Goal: Obtain resource: Obtain resource

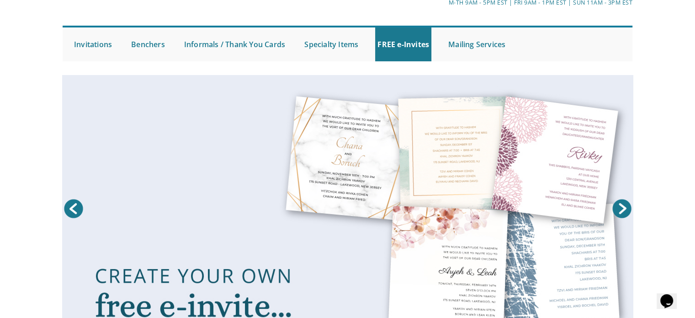
click at [376, 190] on link at bounding box center [347, 210] width 571 height 271
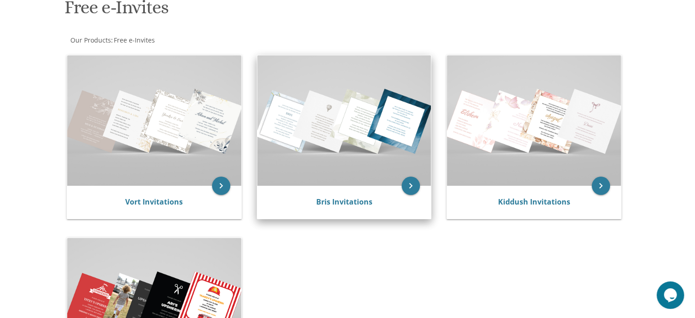
click at [346, 122] on img at bounding box center [344, 120] width 174 height 130
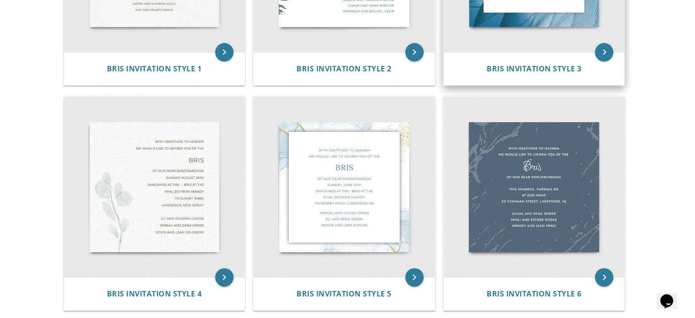
scroll to position [334, 0]
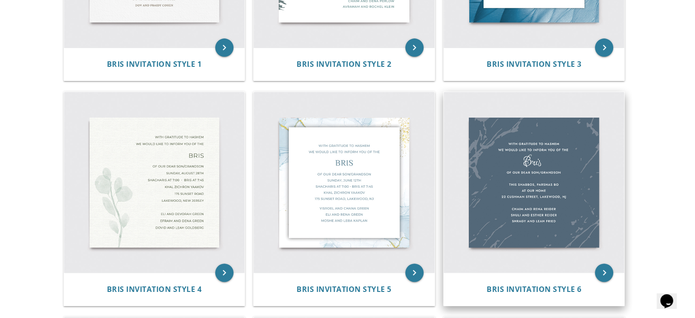
click at [539, 149] on img at bounding box center [534, 182] width 181 height 181
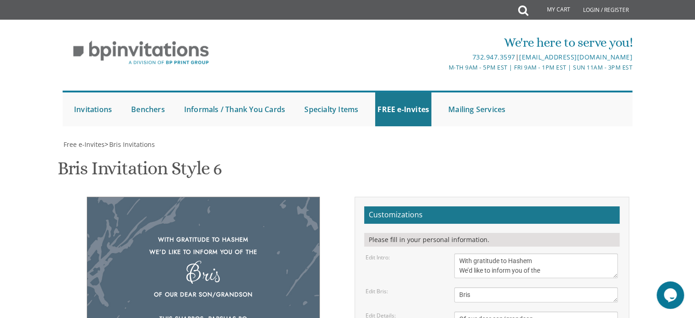
scroll to position [140, 0]
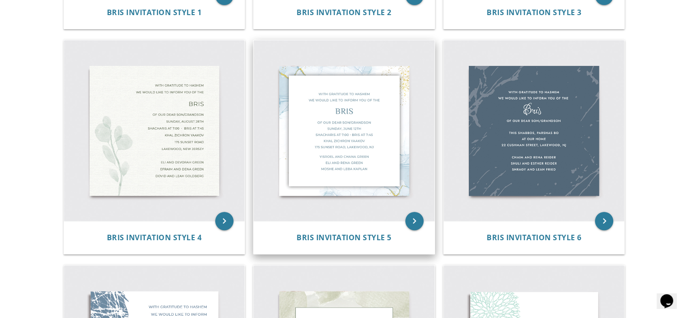
scroll to position [383, 0]
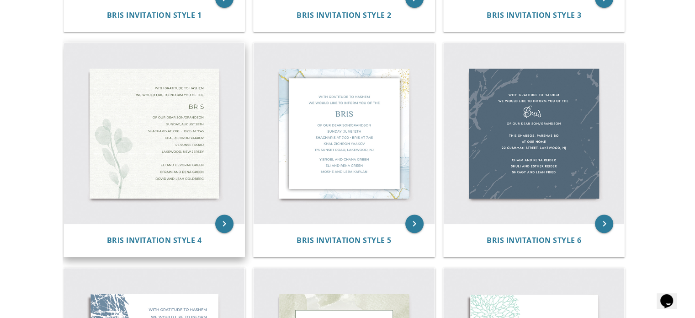
click at [172, 166] on img at bounding box center [154, 133] width 181 height 181
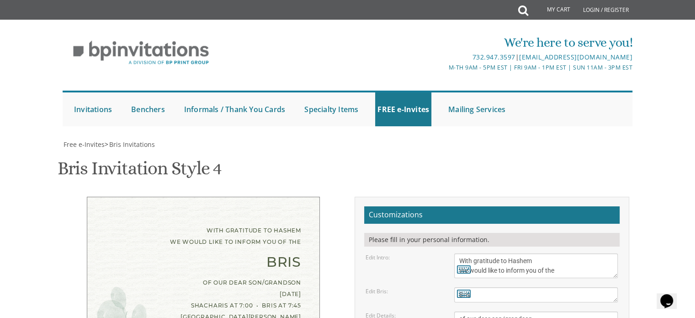
scroll to position [110, 0]
click at [522, 287] on textarea "Bris" at bounding box center [536, 294] width 164 height 15
click at [564, 253] on textarea "With gratitude to Hashem We would like to inform you of the" at bounding box center [536, 265] width 164 height 25
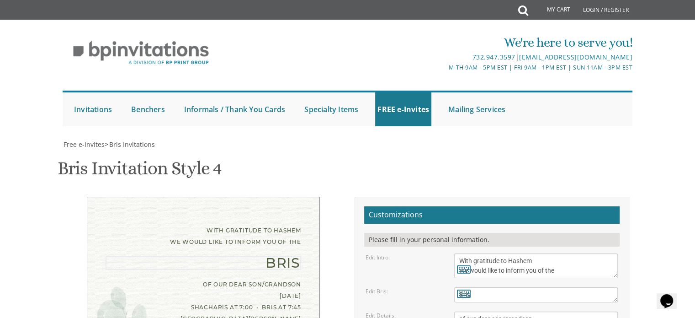
click at [564, 287] on textarea "Bris" at bounding box center [536, 294] width 164 height 15
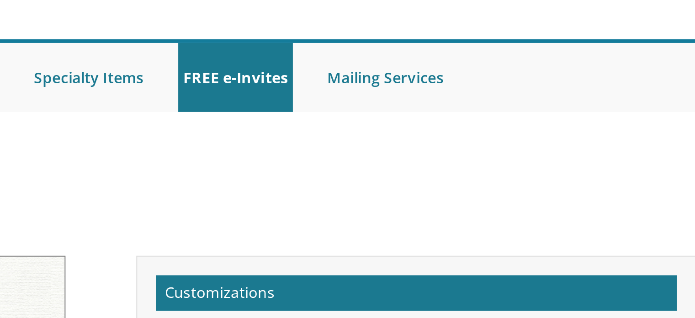
click at [462, 262] on icon at bounding box center [464, 268] width 14 height 13
type textarea "With gratitude to Hashem We would like to inform you of the"
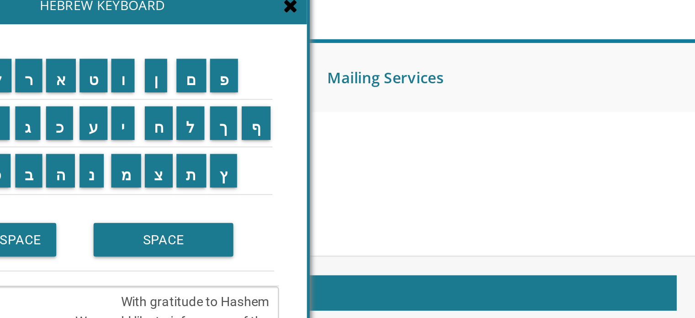
click at [428, 78] on div "Hebrew Keyboard" at bounding box center [342, 74] width 194 height 18
click at [435, 76] on div "Hebrew Keyboard" at bounding box center [342, 74] width 194 height 18
click at [431, 74] on icon at bounding box center [429, 73] width 7 height 9
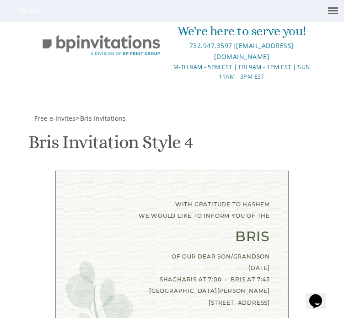
scroll to position [440, 0]
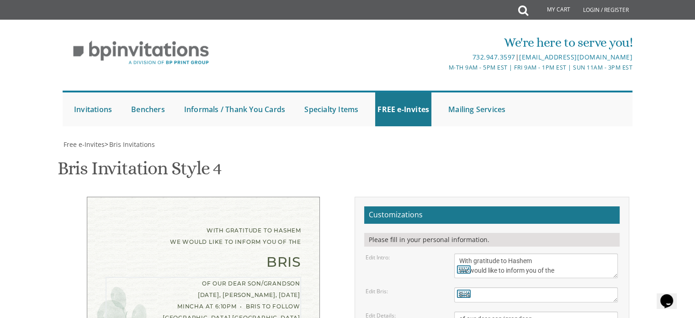
scroll to position [166, 0]
paste textarea "[PERSON_NAME]"
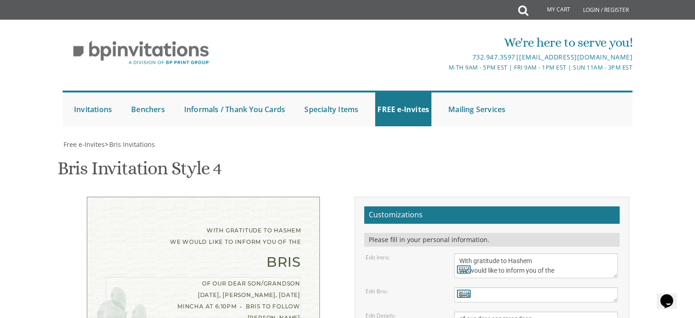
paste textarea "[STREET_ADDRESS]"
paste textarea "[GEOGRAPHIC_DATA]"
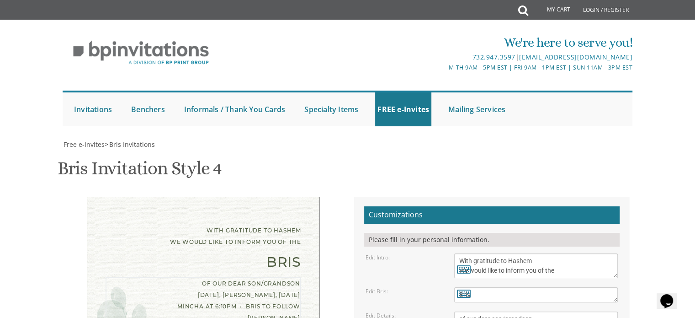
scroll to position [9, 0]
type textarea "of our dear son/grandson [DATE], [PERSON_NAME], [DATE] Mincha at 6:10pm • Bris …"
drag, startPoint x: 540, startPoint y: 245, endPoint x: 350, endPoint y: 142, distance: 216.0
type textarea "[PERSON_NAME] and [PERSON_NAME] Rabbi and [PERSON_NAME] Rabbi and [PERSON_NAME]"
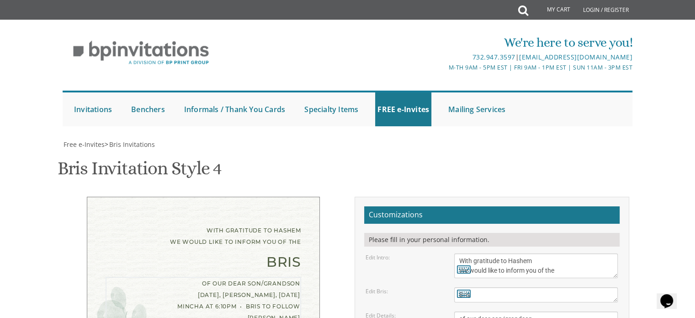
type textarea "of our dear son/grandson [DATE], [PERSON_NAME], [DATE] Mincha at 6:10 pm • Bris…"
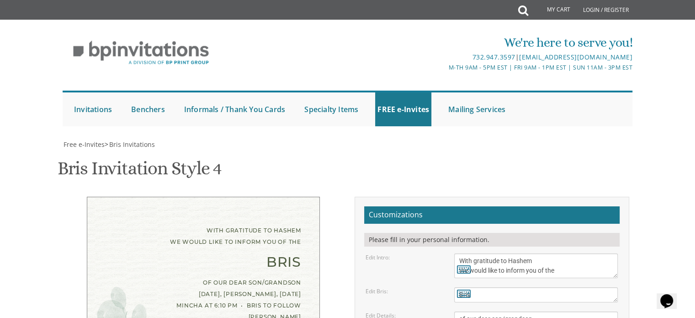
type input "[EMAIL_ADDRESS][DOMAIN_NAME]"
